Goal: Information Seeking & Learning: Learn about a topic

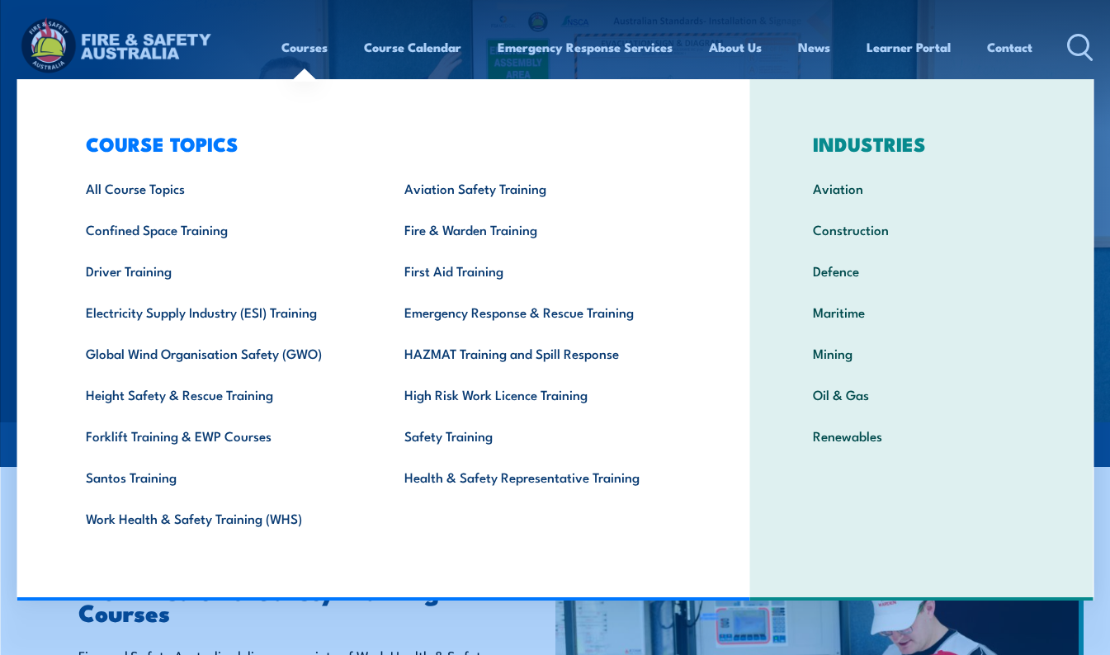
click at [170, 514] on link "Work Health & Safety Training (WHS)" at bounding box center [219, 518] width 318 height 41
click at [166, 514] on link "Work Health & Safety Training (WHS)" at bounding box center [219, 518] width 318 height 41
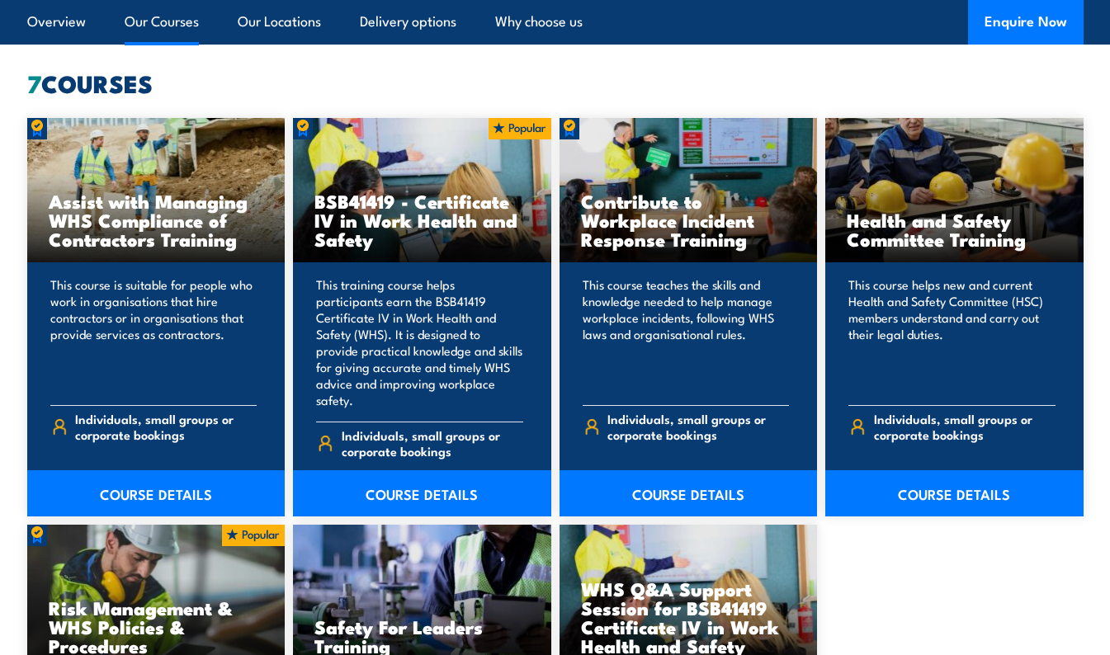
scroll to position [1320, 0]
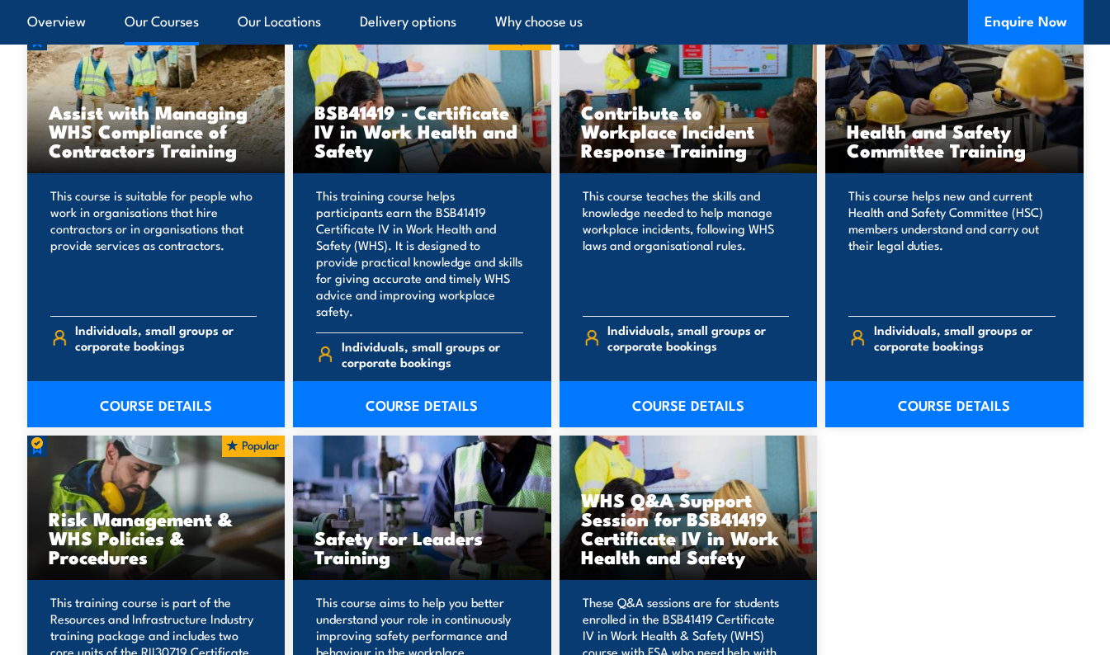
click at [169, 383] on link "COURSE DETAILS" at bounding box center [156, 404] width 258 height 46
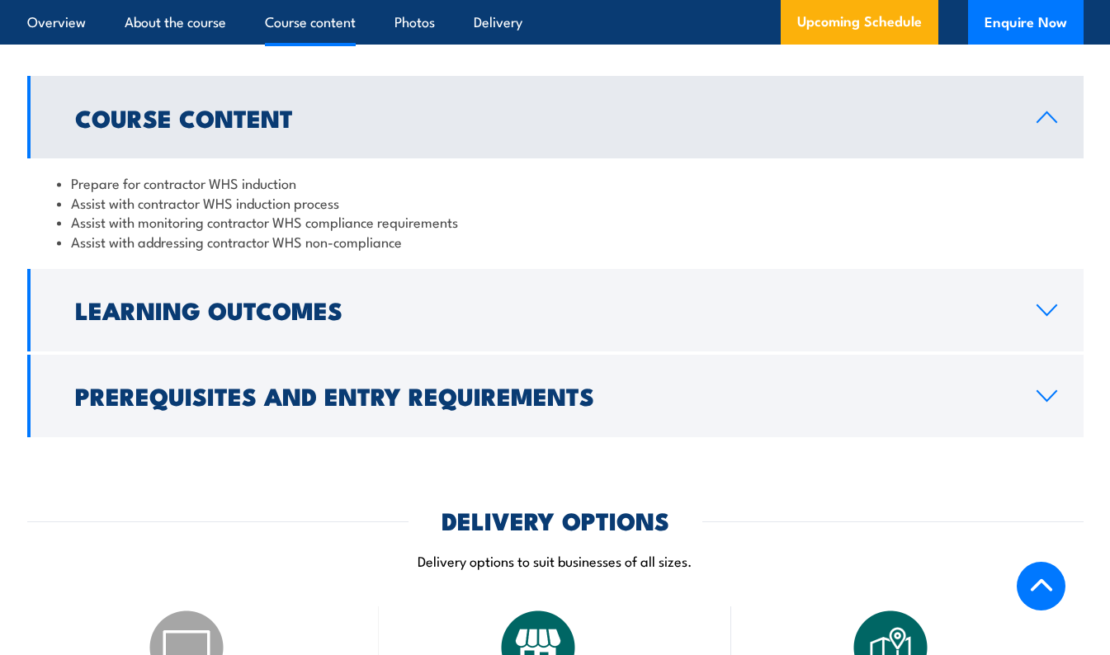
scroll to position [1403, 0]
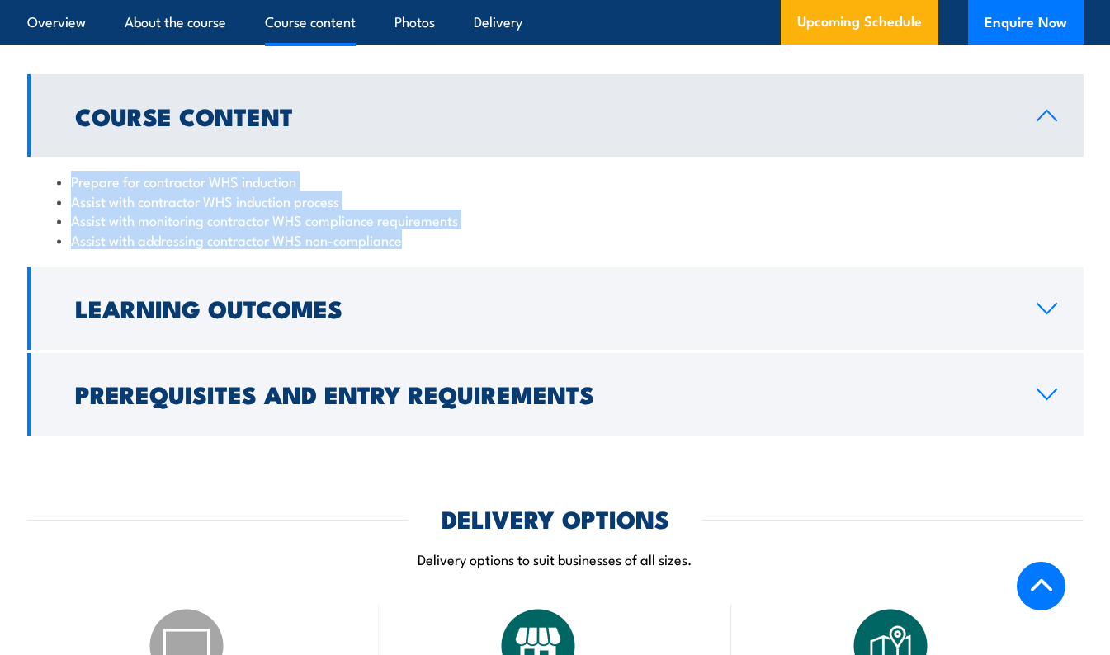
drag, startPoint x: 72, startPoint y: 187, endPoint x: 417, endPoint y: 255, distance: 351.5
click at [417, 249] on ul "Prepare for contractor WHS induction Assist with contractor WHS induction proce…" at bounding box center [555, 211] width 997 height 78
copy ul "Prepare for contractor WHS induction Assist with contractor WHS induction proce…"
click at [826, 318] on h2 "Learning Outcomes" at bounding box center [542, 307] width 935 height 21
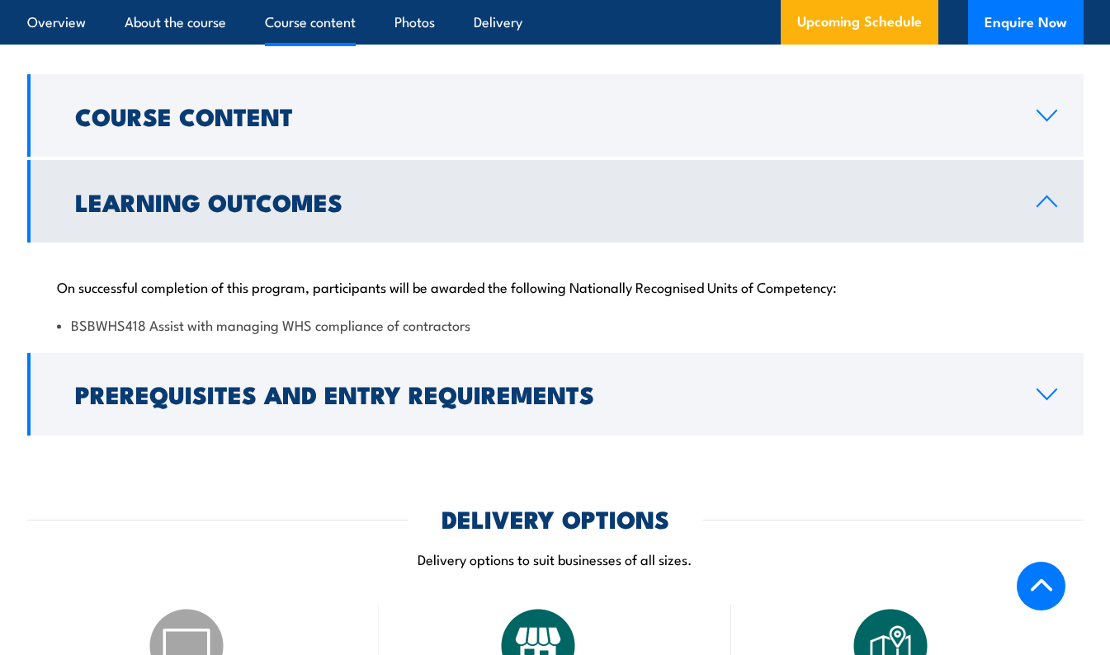
click at [699, 404] on h2 "Prerequisites and Entry Requirements" at bounding box center [542, 393] width 935 height 21
